Goal: Transaction & Acquisition: Purchase product/service

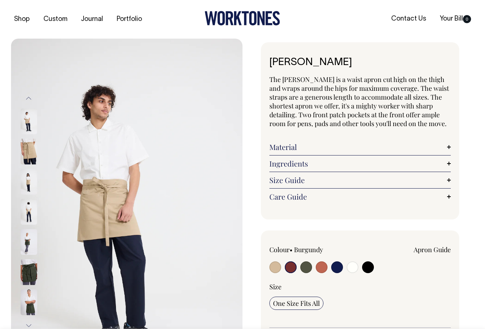
click at [290, 268] on input "radio" at bounding box center [291, 267] width 12 height 12
click at [295, 268] on input "radio" at bounding box center [291, 267] width 12 height 12
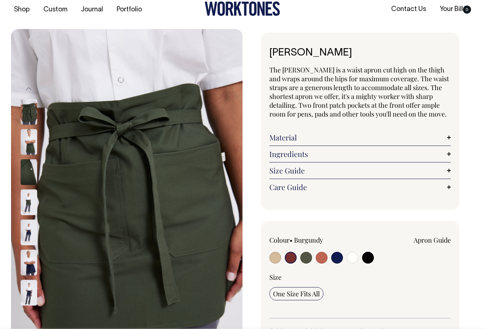
scroll to position [10, 0]
click at [27, 316] on button "Next" at bounding box center [28, 316] width 11 height 17
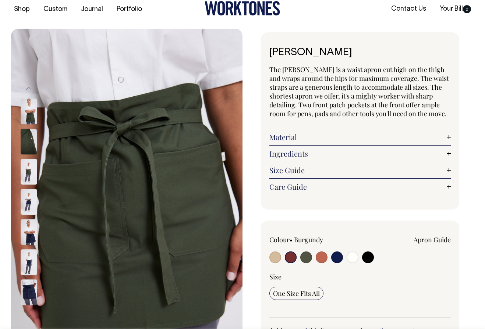
click at [27, 316] on button "Next" at bounding box center [28, 316] width 11 height 17
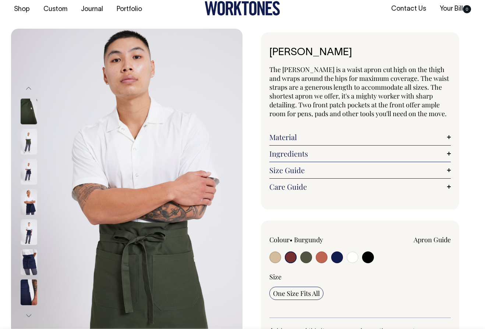
click at [27, 316] on button "Next" at bounding box center [28, 316] width 11 height 17
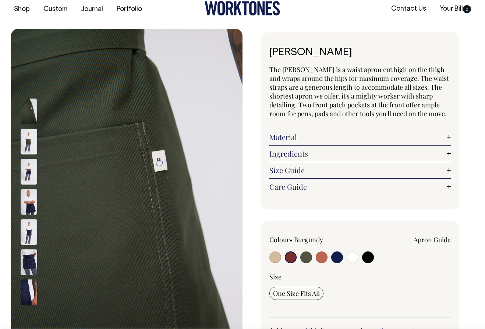
click at [27, 316] on button "Next" at bounding box center [28, 316] width 11 height 17
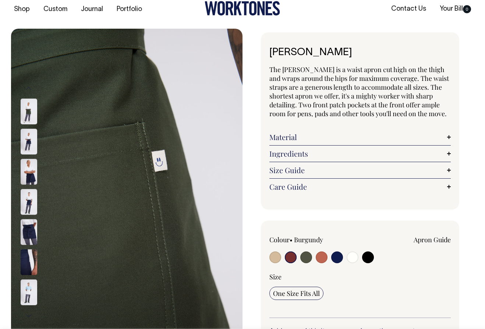
click at [27, 316] on button "Next" at bounding box center [28, 316] width 11 height 17
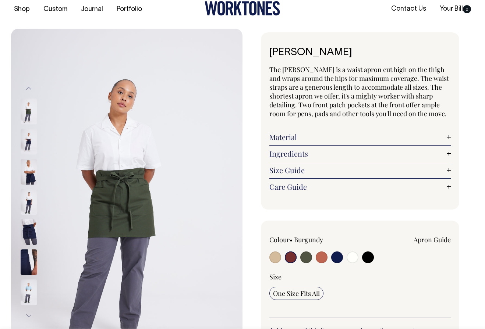
click at [27, 316] on button "Next" at bounding box center [28, 316] width 11 height 17
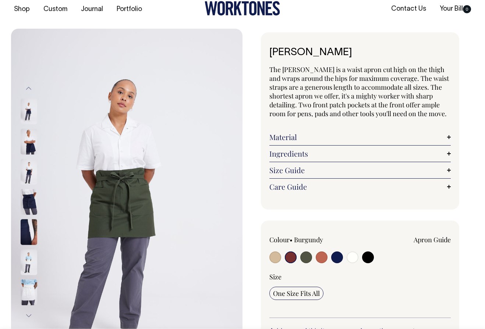
click at [27, 316] on button "Next" at bounding box center [28, 316] width 11 height 17
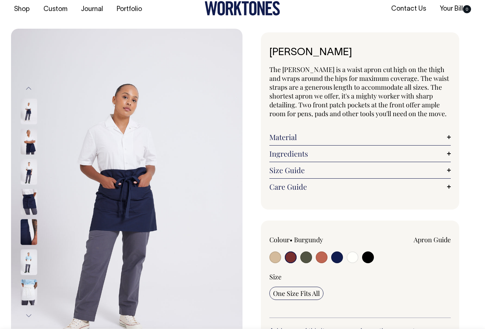
click at [27, 316] on button "Next" at bounding box center [28, 316] width 11 height 17
